Goal: Answer question/provide support

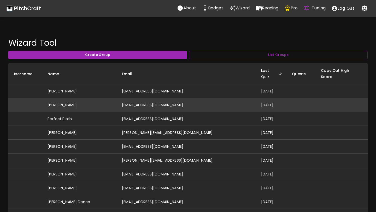
click at [85, 103] on td "[PERSON_NAME]" at bounding box center [80, 105] width 74 height 14
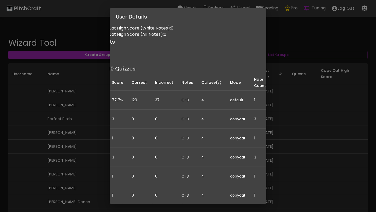
scroll to position [31, 46]
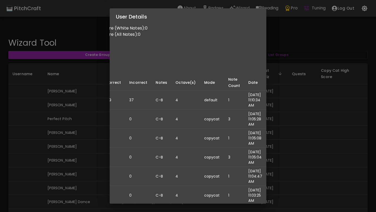
click at [80, 132] on div "User Details Name: [PERSON_NAME] Username: Email: [EMAIL_ADDRESS][DOMAIN_NAME] …" at bounding box center [188, 106] width 376 height 212
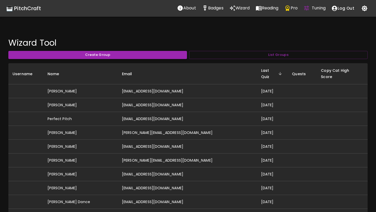
scroll to position [0, 0]
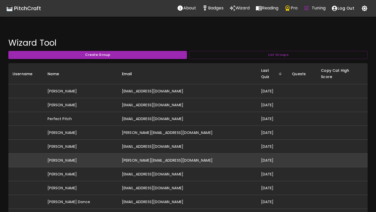
click at [138, 154] on td "[PERSON_NAME][EMAIL_ADDRESS][DOMAIN_NAME]" at bounding box center [187, 161] width 139 height 14
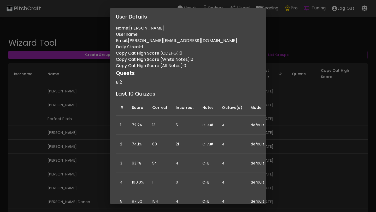
click at [285, 84] on div "User Details Name: [PERSON_NAME] L Username: Email: [PERSON_NAME][EMAIL_ADDRESS…" at bounding box center [188, 106] width 376 height 212
